Goal: Task Accomplishment & Management: Manage account settings

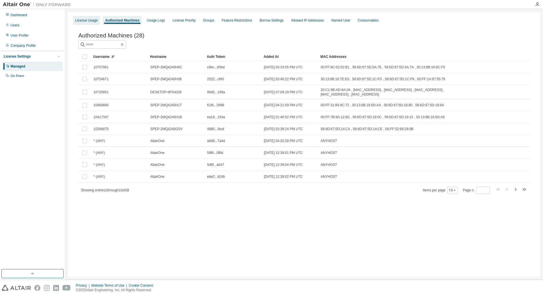
click at [87, 22] on div "License Usage" at bounding box center [86, 20] width 22 height 5
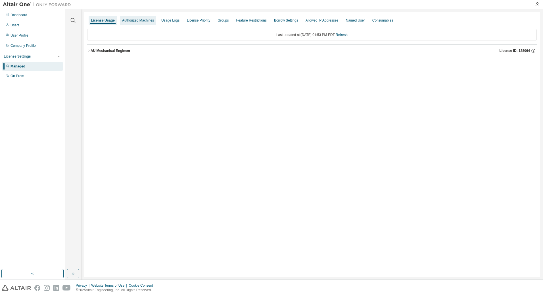
click at [132, 22] on div "Authorized Machines" at bounding box center [138, 20] width 32 height 5
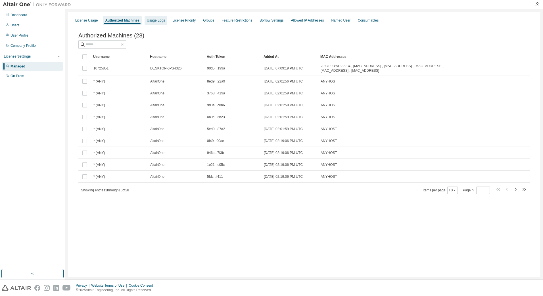
click at [147, 22] on div "Usage Logs" at bounding box center [156, 20] width 18 height 5
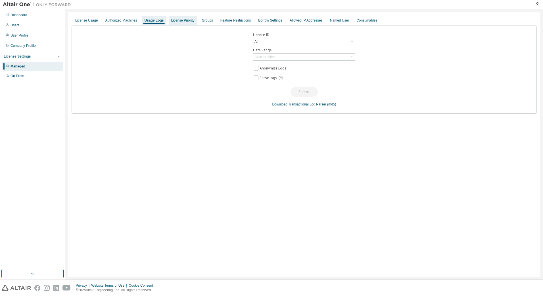
click at [172, 22] on div "License Priority" at bounding box center [182, 20] width 23 height 5
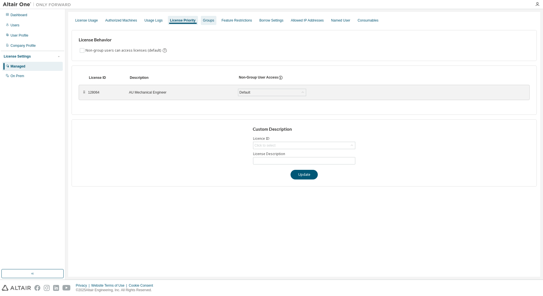
click at [208, 22] on div "Groups" at bounding box center [208, 20] width 11 height 5
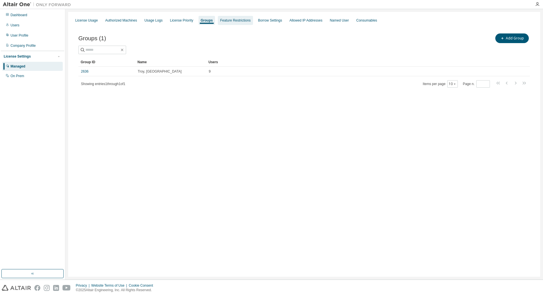
click at [232, 20] on div "Feature Restrictions" at bounding box center [235, 20] width 30 height 5
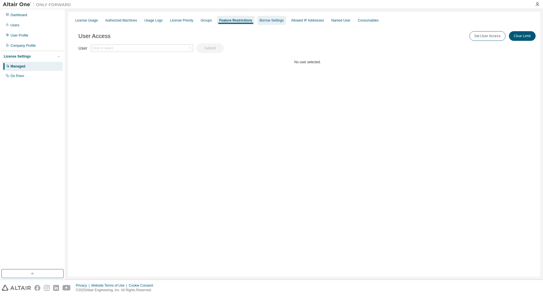
click at [266, 21] on div "Borrow Settings" at bounding box center [271, 20] width 24 height 5
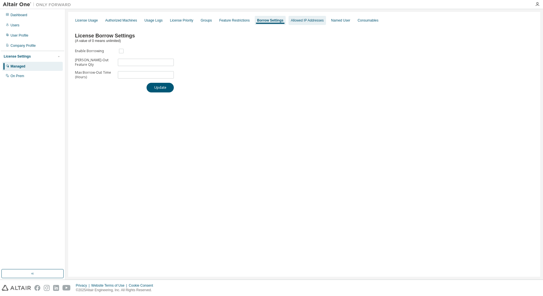
click at [295, 21] on div "Allowed IP Addresses" at bounding box center [307, 20] width 33 height 5
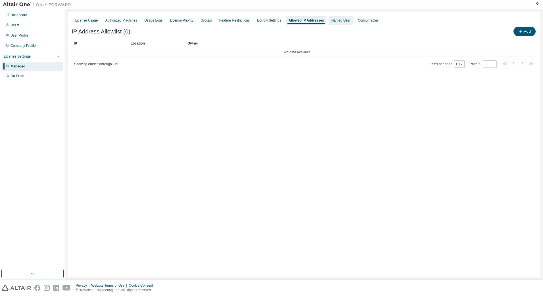
click at [334, 22] on div "Named User" at bounding box center [340, 20] width 19 height 5
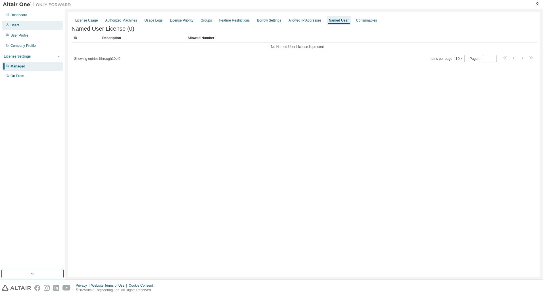
click at [17, 27] on div "Users" at bounding box center [15, 25] width 9 height 5
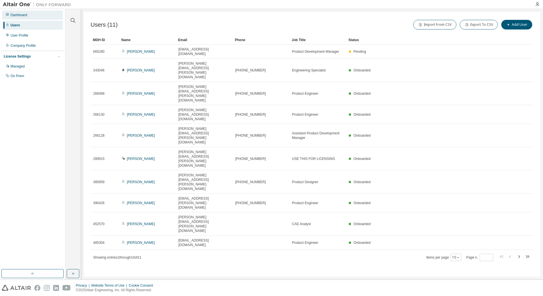
click at [20, 16] on div "Dashboard" at bounding box center [19, 15] width 17 height 5
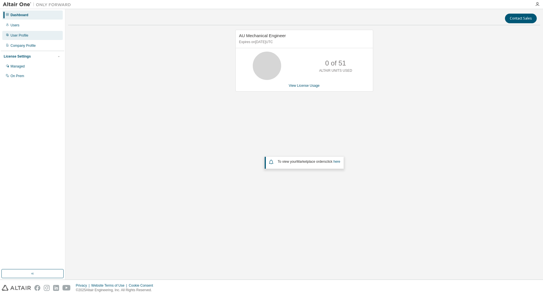
click at [17, 35] on div "User Profile" at bounding box center [20, 35] width 18 height 5
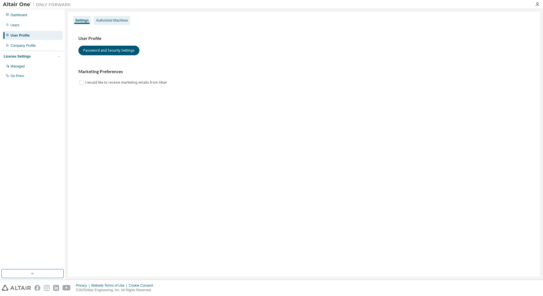
click at [113, 21] on div "Authorized Machines" at bounding box center [112, 20] width 32 height 5
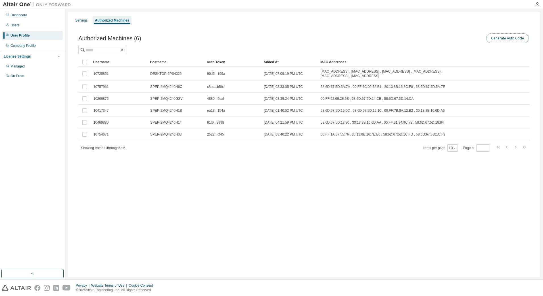
click at [510, 40] on button "Generate Auth Code" at bounding box center [507, 39] width 43 height 10
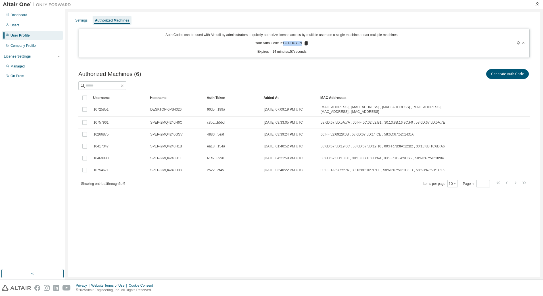
drag, startPoint x: 284, startPoint y: 43, endPoint x: 300, endPoint y: 43, distance: 15.9
click at [300, 43] on p "Your Auth Code is: CCPDUY9N" at bounding box center [282, 43] width 54 height 5
copy p "CCPDUY9N"
click at [21, 68] on div "Managed" at bounding box center [18, 66] width 14 height 5
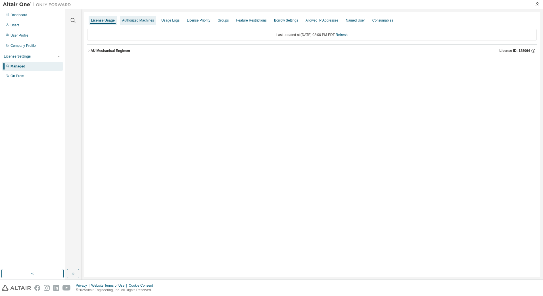
click at [134, 22] on div "Authorized Machines" at bounding box center [138, 20] width 32 height 5
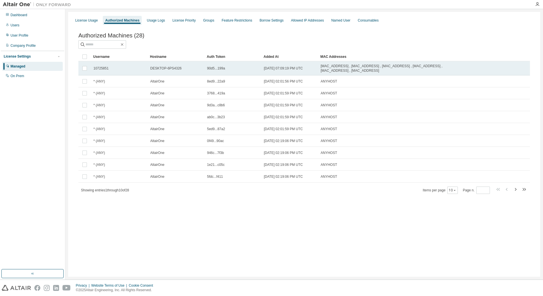
click at [103, 71] on span "10725851" at bounding box center [100, 68] width 15 height 5
click at [101, 70] on span "10725851" at bounding box center [100, 68] width 15 height 5
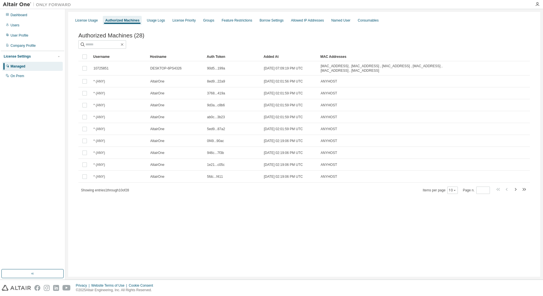
click at [102, 58] on div "Username" at bounding box center [119, 56] width 52 height 9
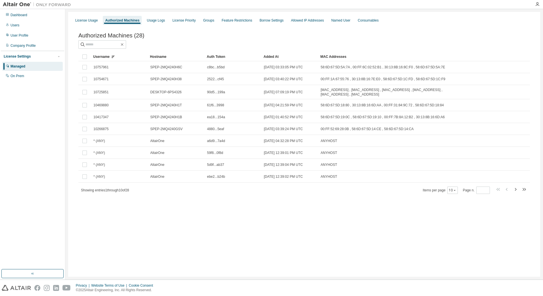
click at [84, 22] on div "License Usage" at bounding box center [86, 20] width 22 height 5
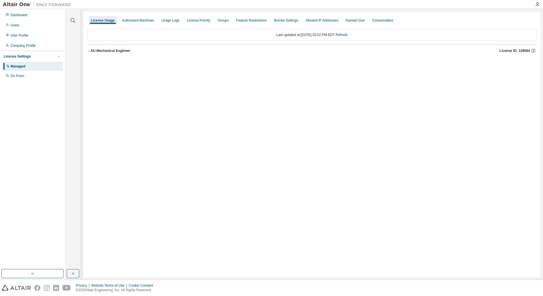
click at [89, 51] on icon "button" at bounding box center [88, 51] width 1 height 2
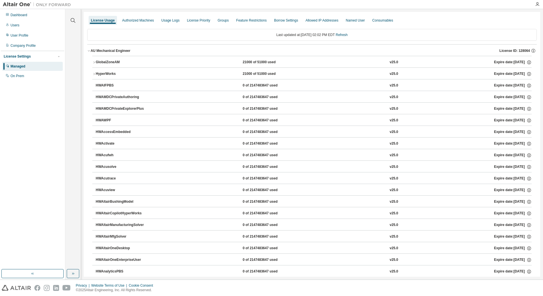
click at [93, 61] on icon "button" at bounding box center [93, 62] width 3 height 3
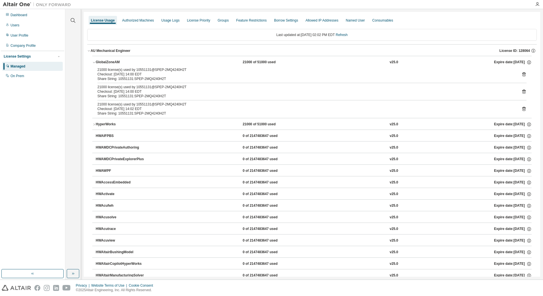
click at [93, 61] on icon "button" at bounding box center [93, 62] width 3 height 3
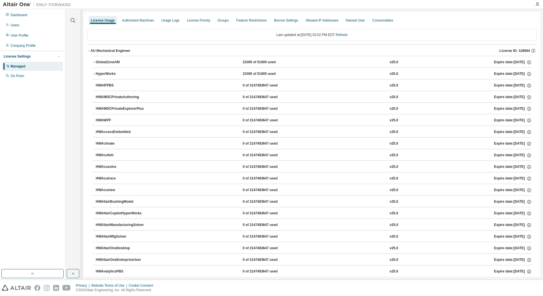
click at [94, 73] on icon "button" at bounding box center [93, 73] width 3 height 3
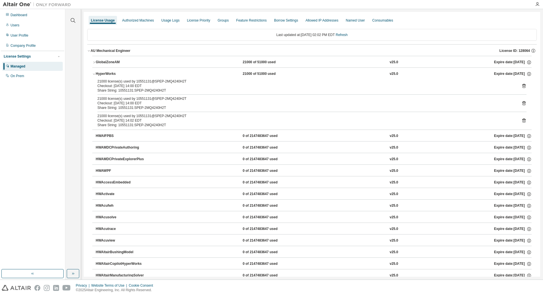
click at [94, 73] on icon "button" at bounding box center [93, 73] width 3 height 3
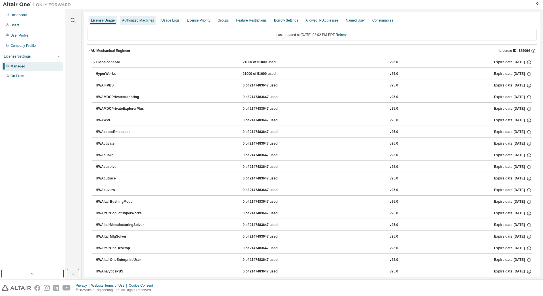
click at [136, 20] on div "Authorized Machines" at bounding box center [138, 20] width 32 height 5
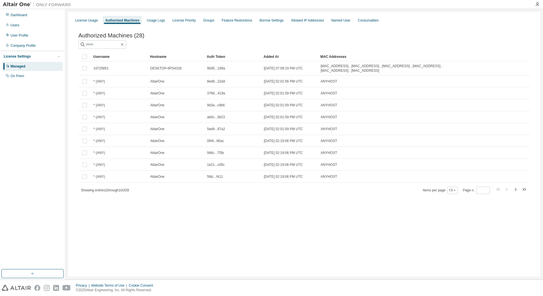
click at [103, 58] on div "Username" at bounding box center [119, 56] width 52 height 9
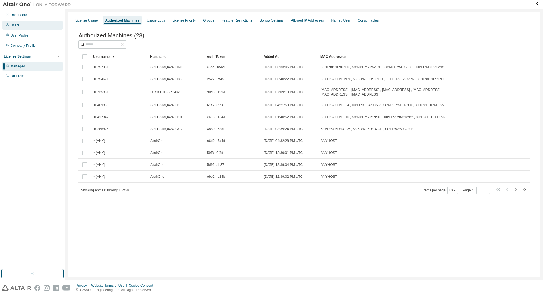
click at [14, 28] on div "Users" at bounding box center [32, 25] width 60 height 9
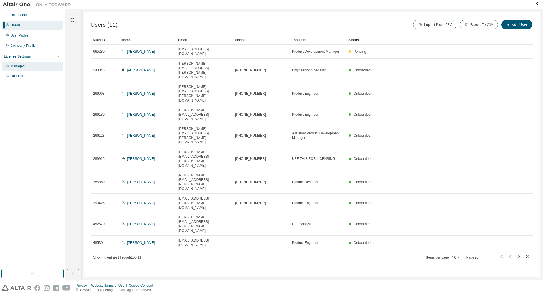
click at [16, 66] on div "Managed" at bounding box center [18, 66] width 14 height 5
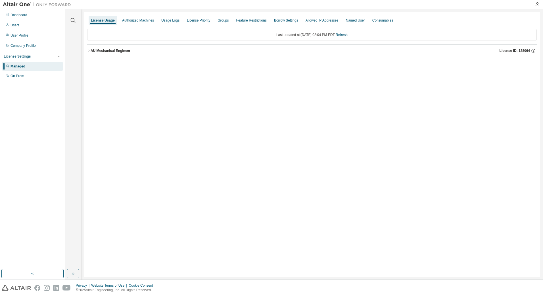
click at [95, 51] on div "AU Mechanical Engineer" at bounding box center [111, 51] width 40 height 5
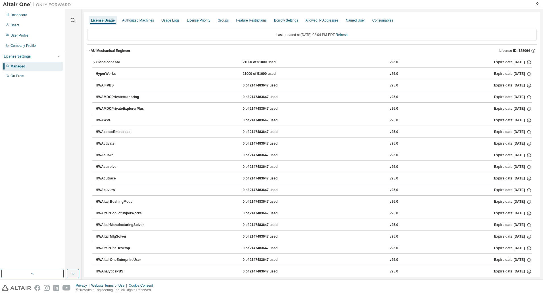
click at [94, 62] on icon "button" at bounding box center [93, 62] width 3 height 3
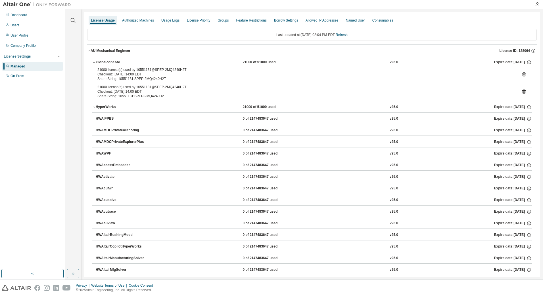
click at [521, 75] on icon at bounding box center [523, 74] width 5 height 5
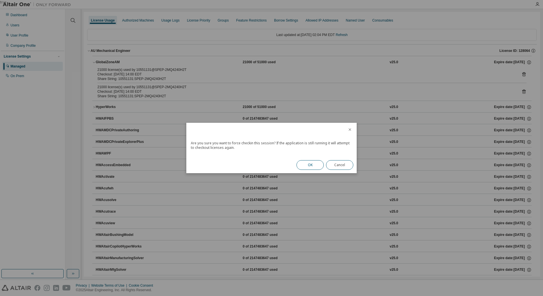
click at [311, 165] on button "OK" at bounding box center [309, 165] width 27 height 10
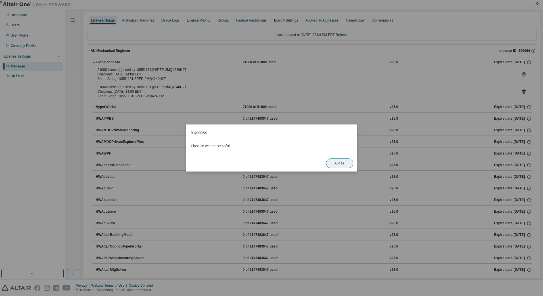
click at [339, 164] on button "Close" at bounding box center [339, 164] width 27 height 10
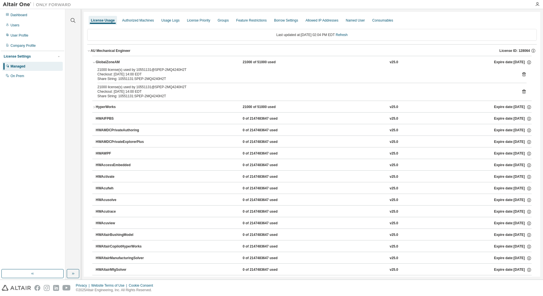
click at [523, 92] on icon at bounding box center [523, 91] width 1 height 1
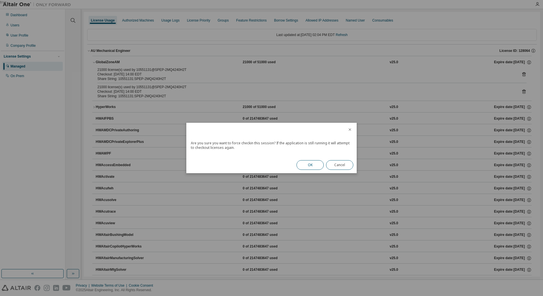
click at [310, 165] on button "OK" at bounding box center [309, 165] width 27 height 10
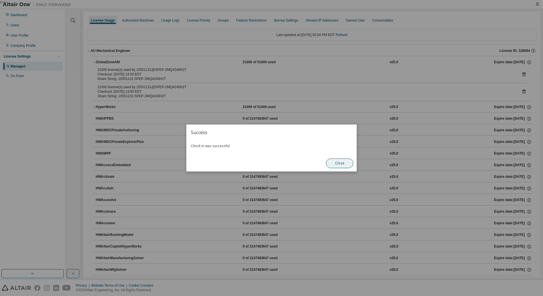
click at [339, 164] on button "Close" at bounding box center [339, 164] width 27 height 10
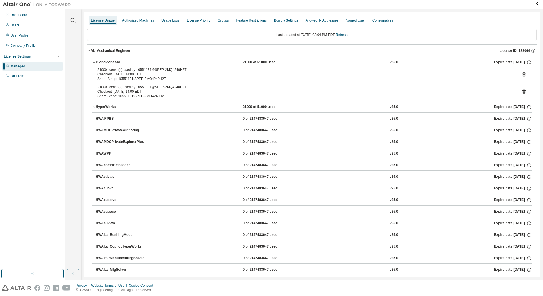
click at [94, 108] on icon "button" at bounding box center [93, 107] width 3 height 3
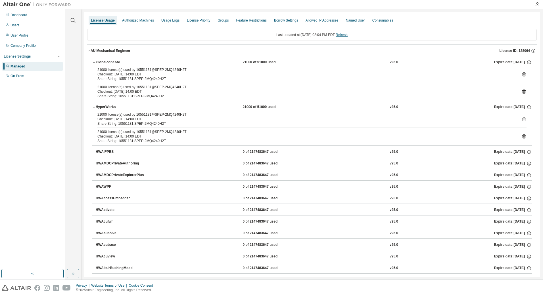
click at [344, 36] on link "Refresh" at bounding box center [342, 35] width 12 height 4
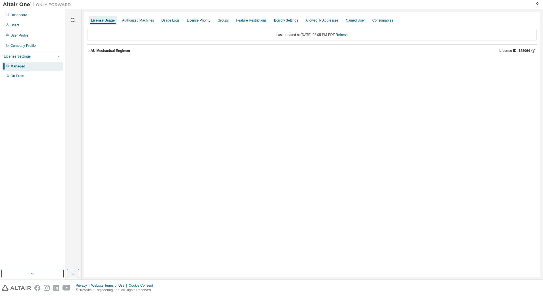
click at [90, 49] on icon "button" at bounding box center [88, 50] width 3 height 3
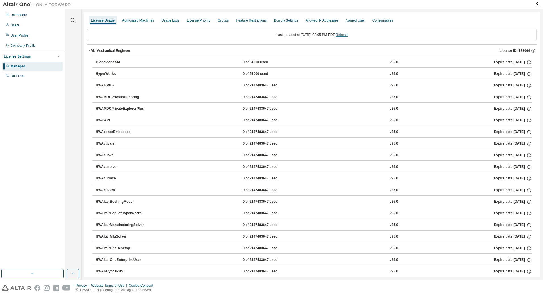
click at [346, 34] on link "Refresh" at bounding box center [342, 35] width 12 height 4
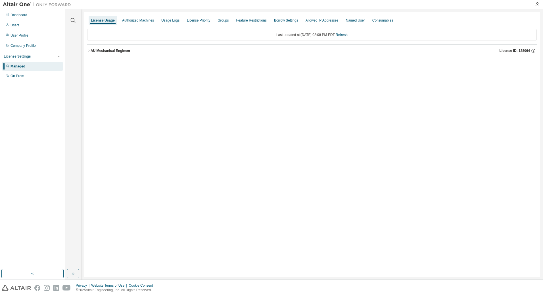
click at [115, 52] on div "AU Mechanical Engineer" at bounding box center [111, 51] width 40 height 5
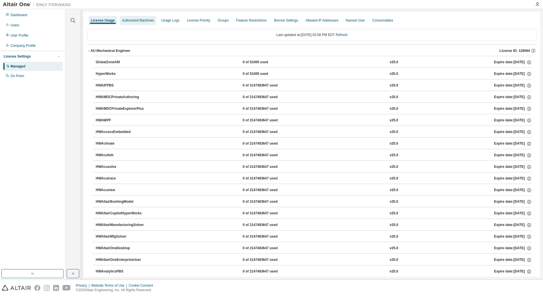
click at [141, 19] on div "Authorized Machines" at bounding box center [138, 20] width 32 height 5
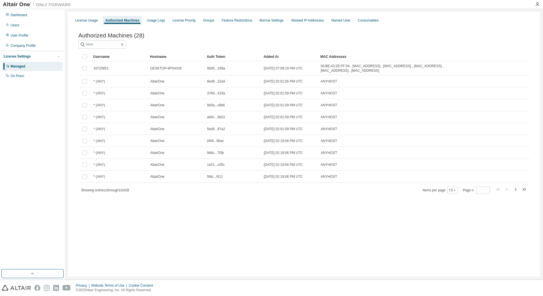
click at [101, 58] on div "Username" at bounding box center [119, 56] width 52 height 9
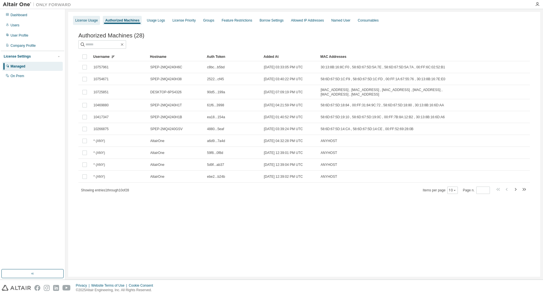
click at [82, 21] on div "License Usage" at bounding box center [86, 20] width 22 height 5
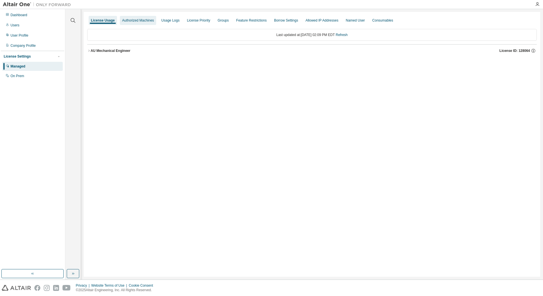
click at [133, 21] on div "Authorized Machines" at bounding box center [138, 20] width 32 height 5
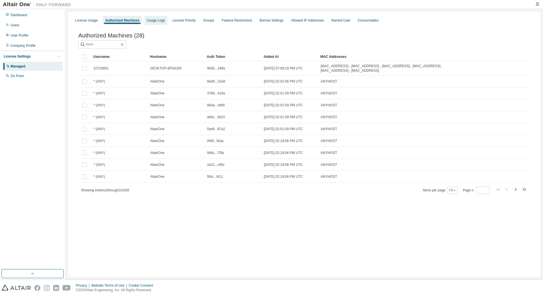
click at [154, 21] on div "Usage Logs" at bounding box center [156, 20] width 18 height 5
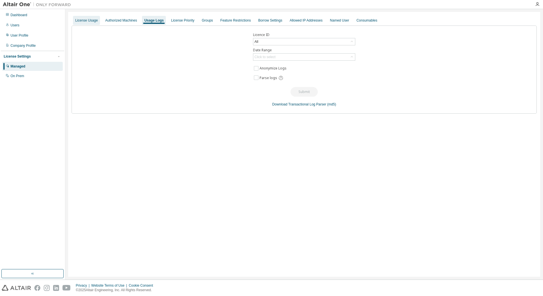
click at [92, 20] on div "License Usage" at bounding box center [86, 20] width 22 height 5
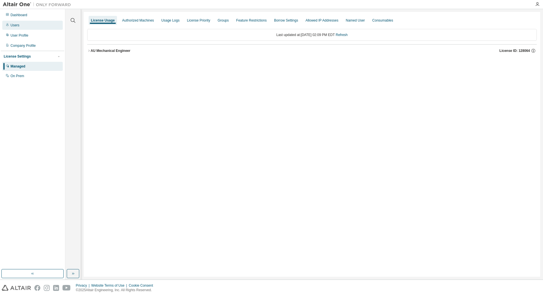
click at [16, 25] on div "Users" at bounding box center [15, 25] width 9 height 5
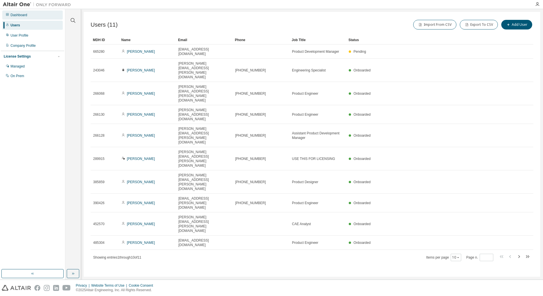
click at [15, 18] on div "Dashboard" at bounding box center [32, 15] width 60 height 9
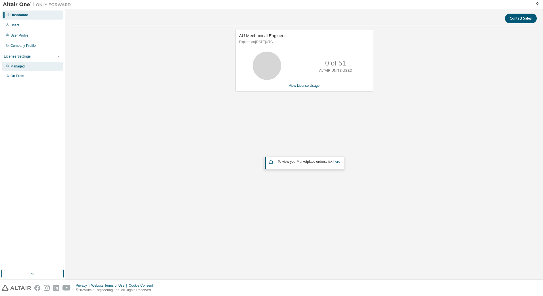
click at [15, 70] on div "Managed" at bounding box center [32, 66] width 60 height 9
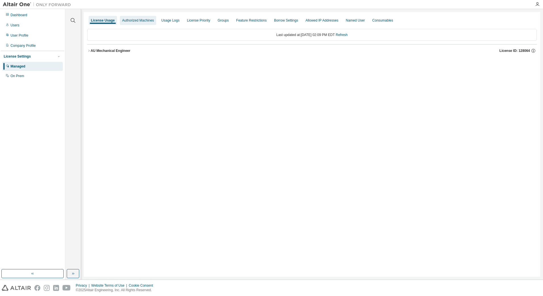
click at [133, 22] on div "Authorized Machines" at bounding box center [138, 20] width 32 height 5
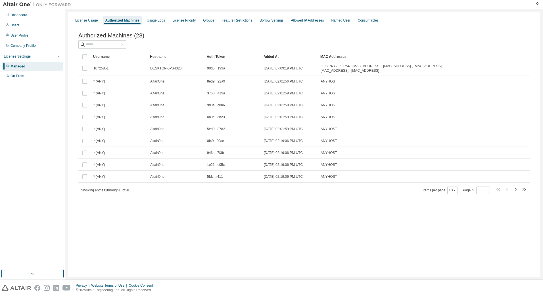
click at [271, 57] on div "Added At" at bounding box center [289, 56] width 52 height 9
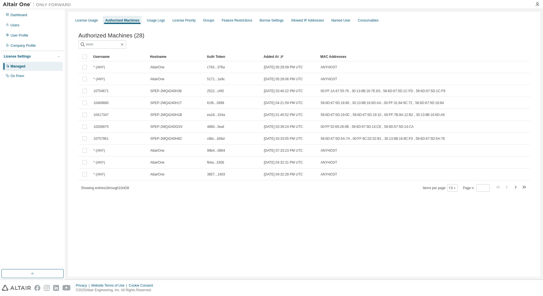
click at [271, 57] on div "Added At" at bounding box center [289, 56] width 52 height 9
